Goal: Task Accomplishment & Management: Manage account settings

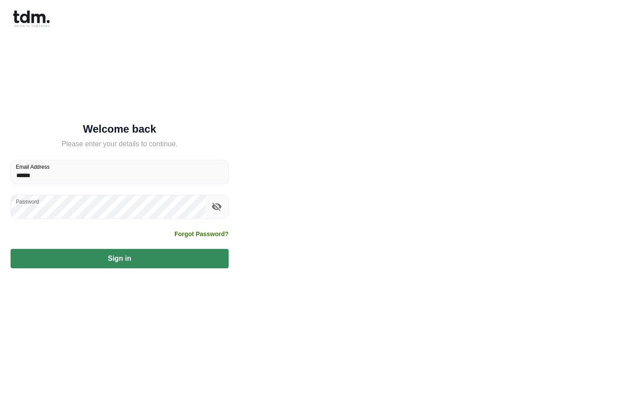
type input "**********"
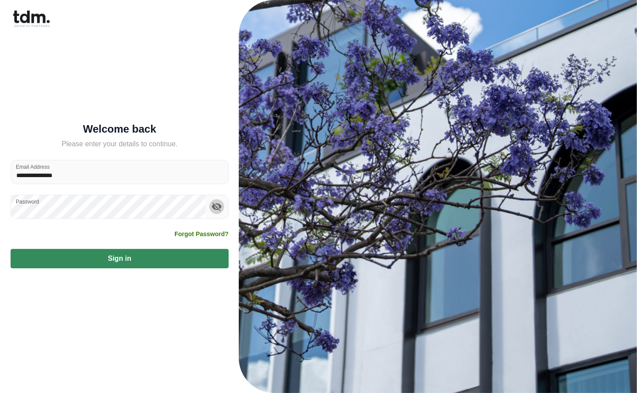
click at [212, 208] on icon "toggle password visibility" at bounding box center [216, 206] width 11 height 11
click at [163, 258] on button "Sign in" at bounding box center [120, 258] width 218 height 19
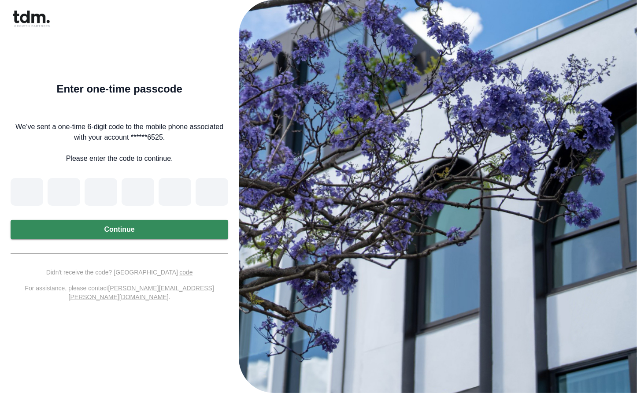
type input "*"
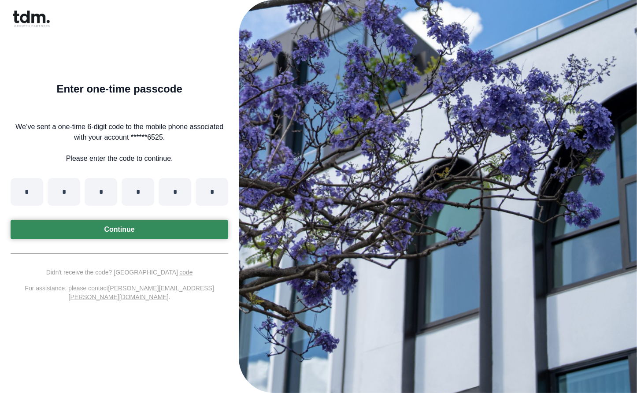
type input "*"
click at [139, 234] on button "Continue" at bounding box center [119, 229] width 217 height 19
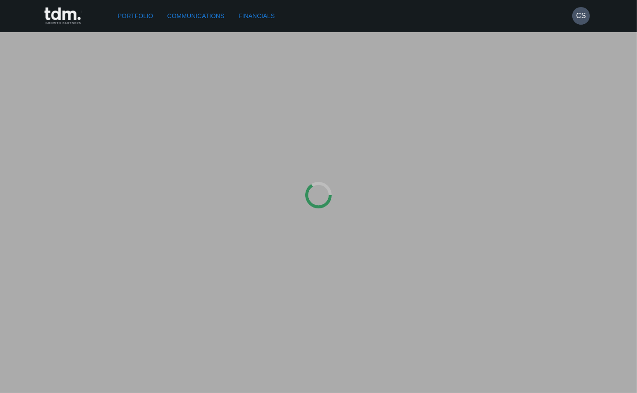
type input "**********"
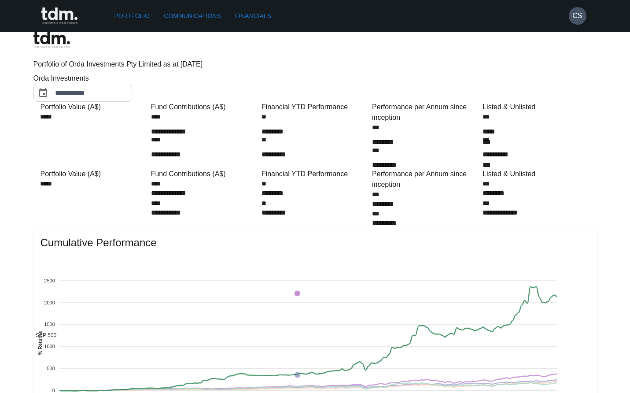
click at [192, 16] on link "Communications" at bounding box center [192, 16] width 64 height 16
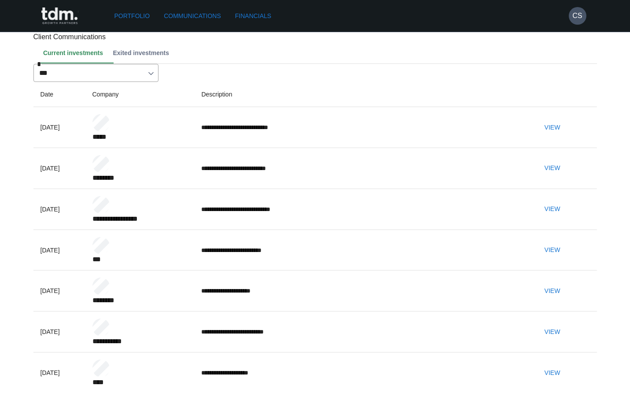
click at [254, 12] on link "Financials" at bounding box center [253, 16] width 43 height 16
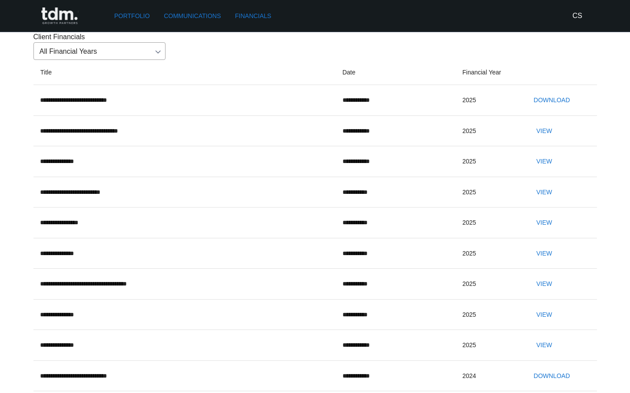
click at [573, 17] on h6 "CS" at bounding box center [577, 16] width 10 height 11
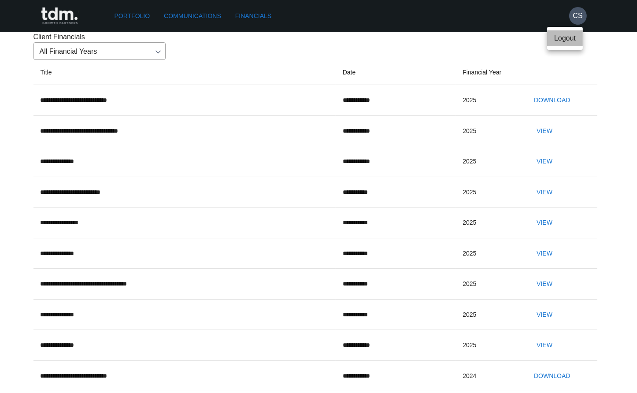
click at [554, 40] on p "Logout" at bounding box center [565, 38] width 22 height 11
